Goal: Obtain resource: Obtain resource

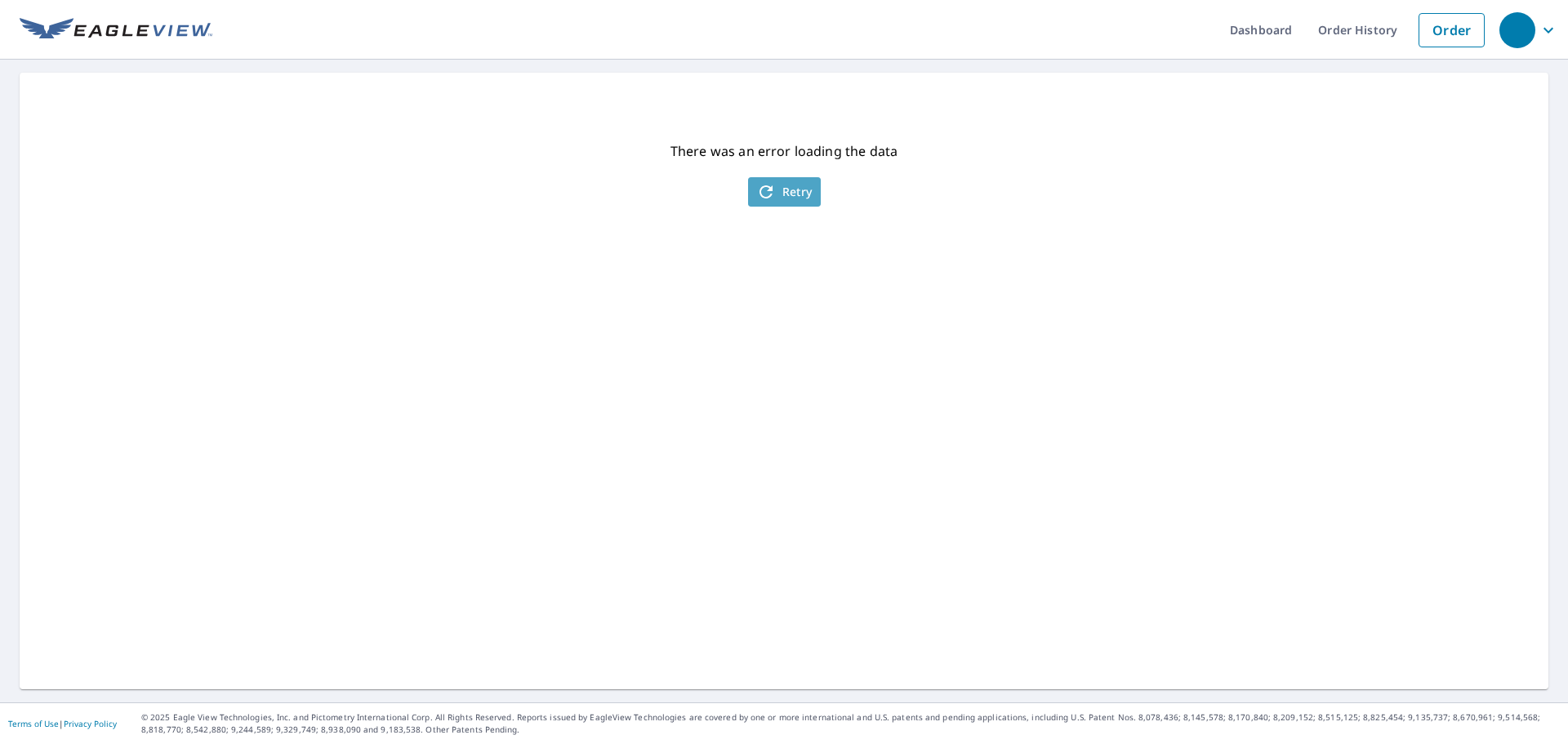
click at [780, 192] on span "Retry" at bounding box center [784, 192] width 56 height 19
click at [756, 192] on icon "button" at bounding box center [766, 192] width 19 height 19
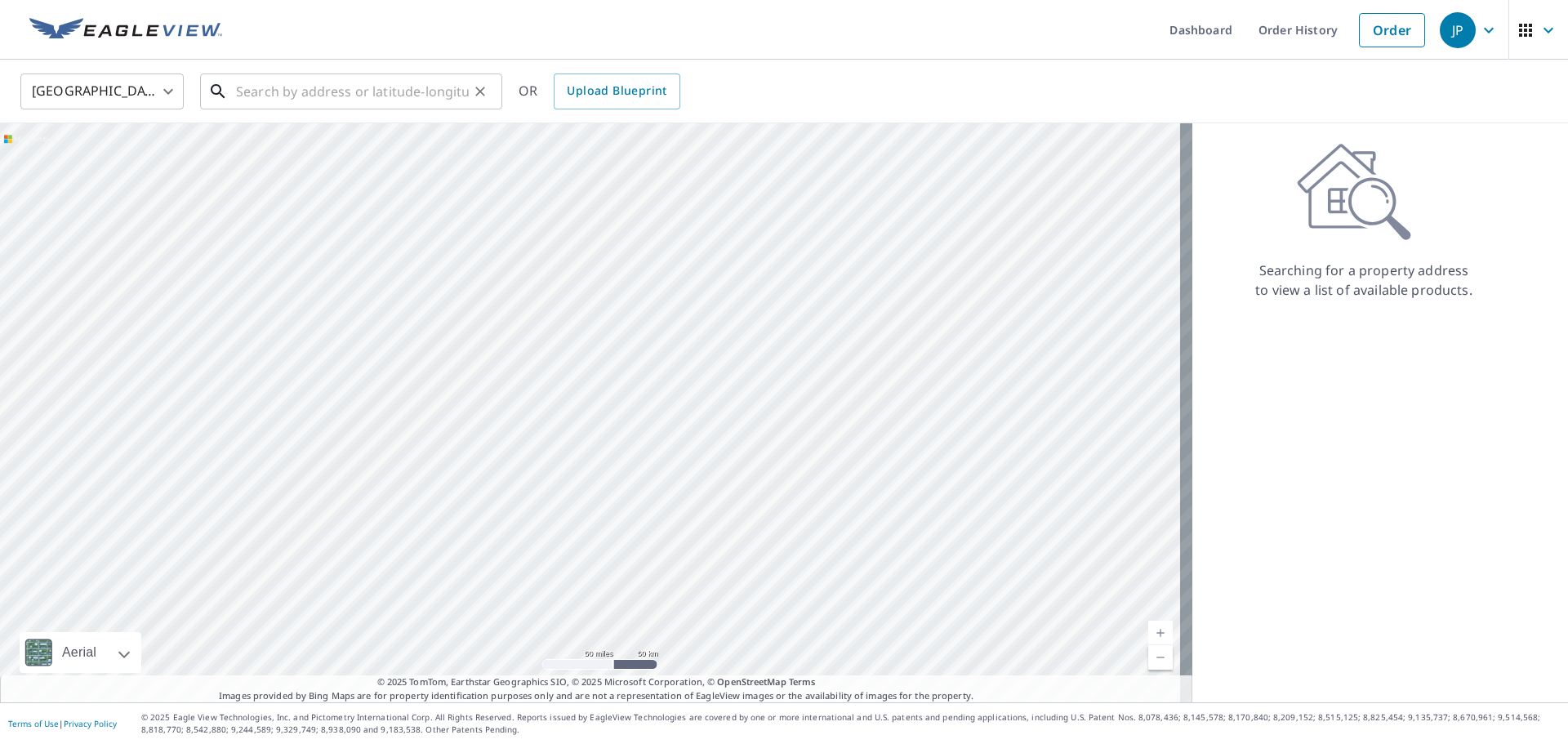
click at [380, 108] on div "​" at bounding box center [351, 91] width 302 height 36
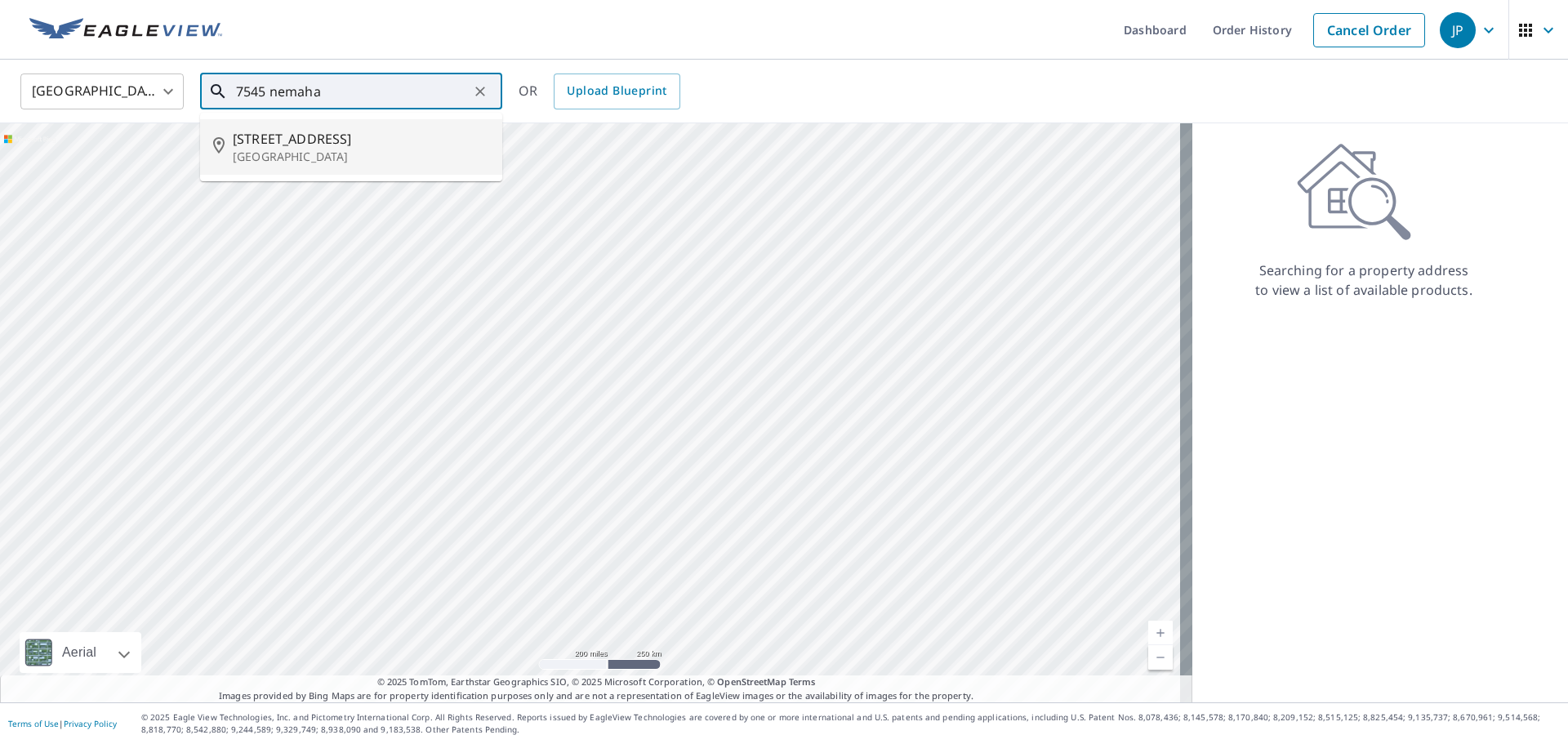
click at [269, 142] on span "7545 Nemaha St" at bounding box center [360, 138] width 256 height 19
type input "7545 Nemaha St Lincoln, NE 68506"
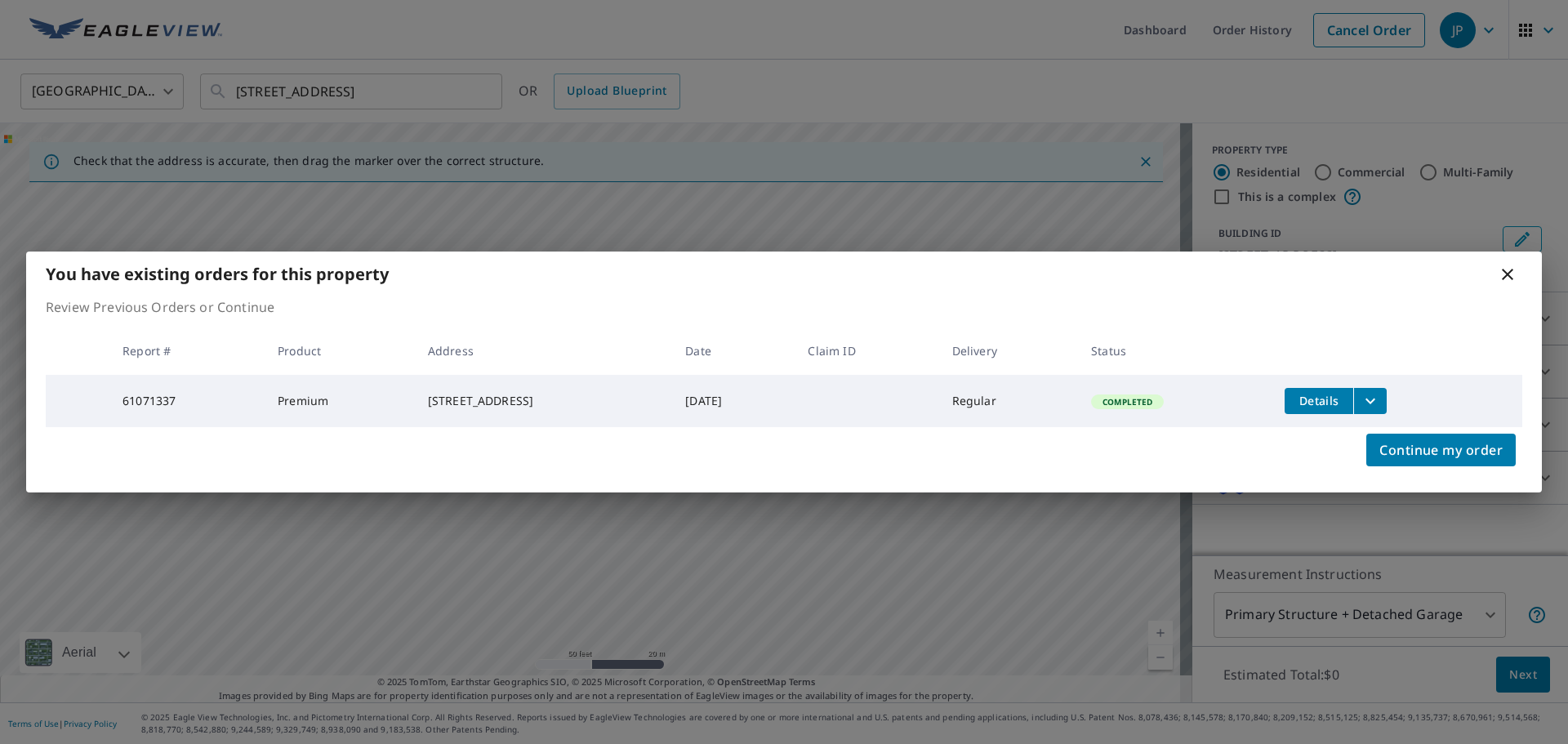
click at [1380, 396] on icon "filesDropdownBtn-61071337" at bounding box center [1371, 401] width 19 height 19
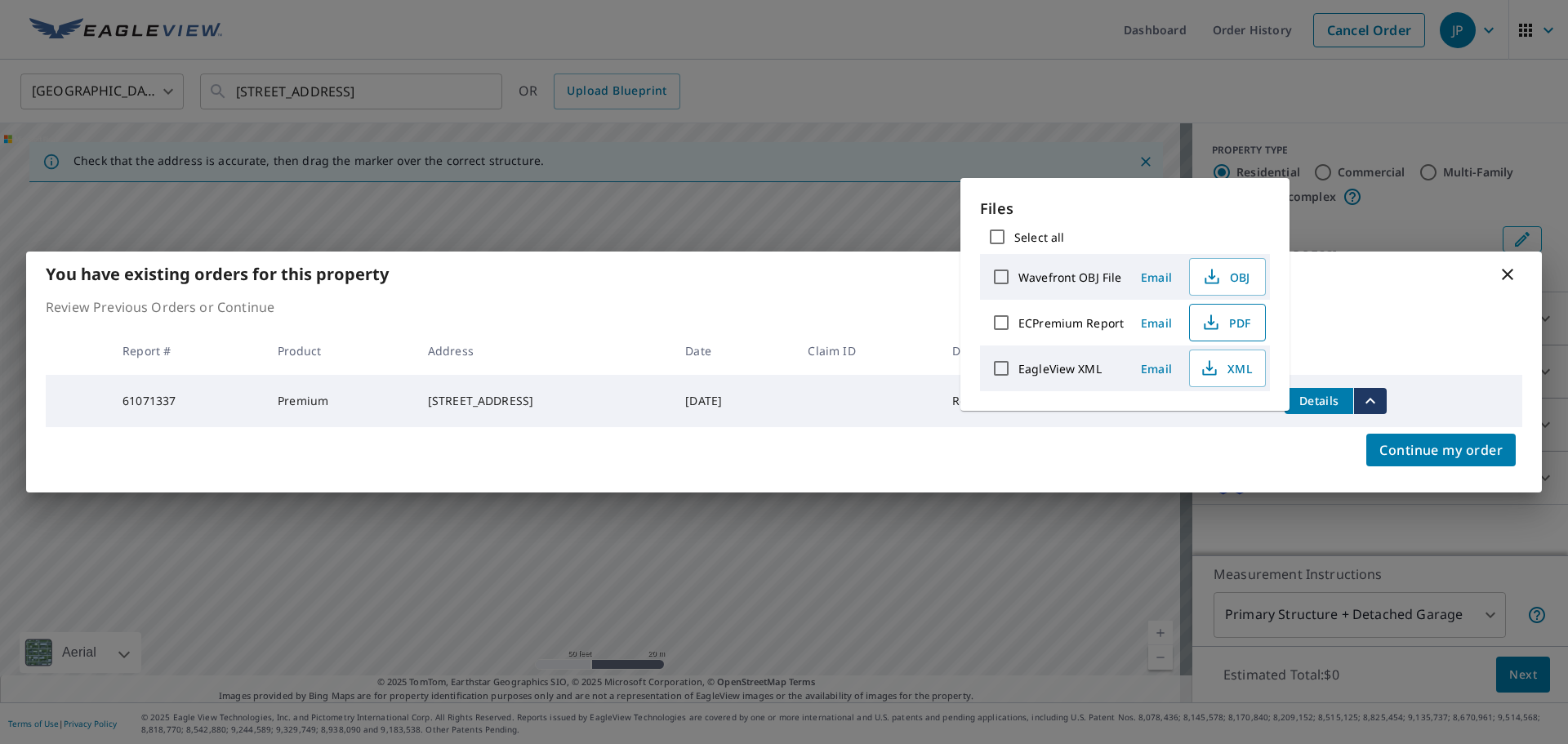
click at [1219, 322] on icon "button" at bounding box center [1211, 322] width 19 height 19
